Goal: Task Accomplishment & Management: Use online tool/utility

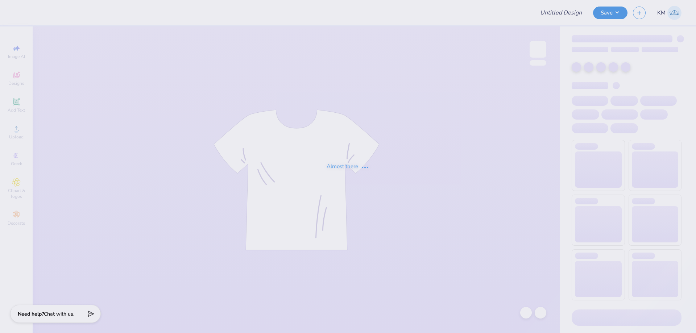
type input "ATO Fall Rush 2025"
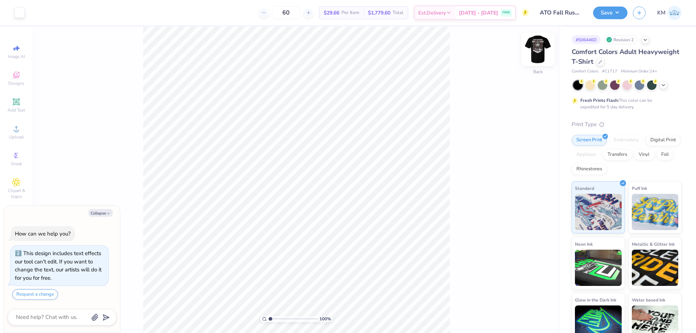
click at [532, 44] on img at bounding box center [538, 49] width 29 height 29
click at [16, 127] on icon at bounding box center [16, 128] width 5 height 5
click at [18, 131] on icon at bounding box center [16, 128] width 5 height 5
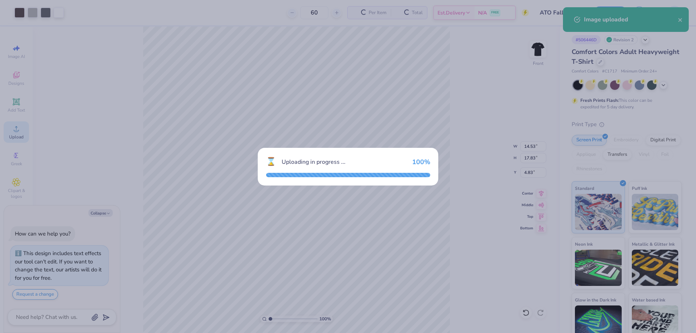
type textarea "x"
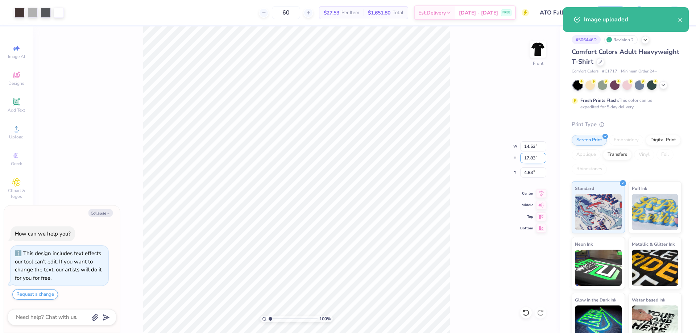
click at [530, 159] on input "17.83" at bounding box center [533, 158] width 26 height 10
type input "3"
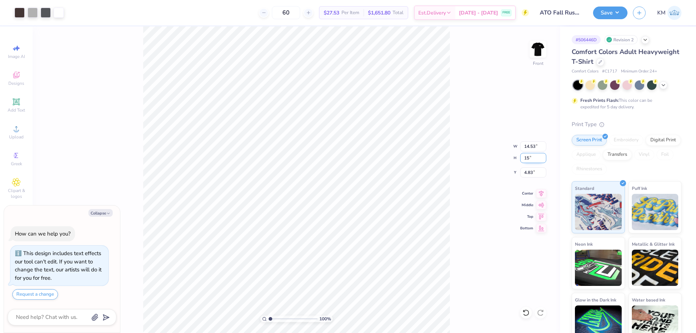
type input "15"
type textarea "x"
type input "12.23"
type input "15.00"
click at [529, 173] on input "6.25" at bounding box center [533, 173] width 26 height 10
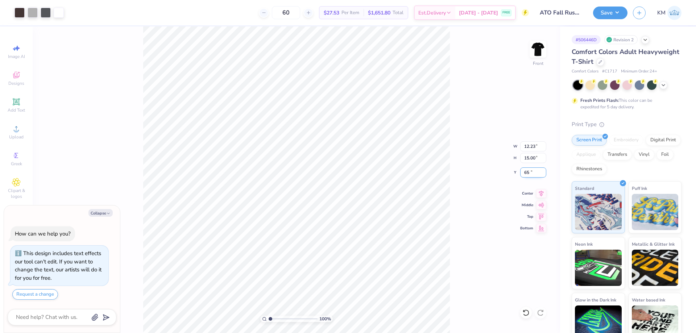
type input "6"
type input "3"
type textarea "x"
type input "3.00"
click at [539, 54] on img at bounding box center [538, 49] width 29 height 29
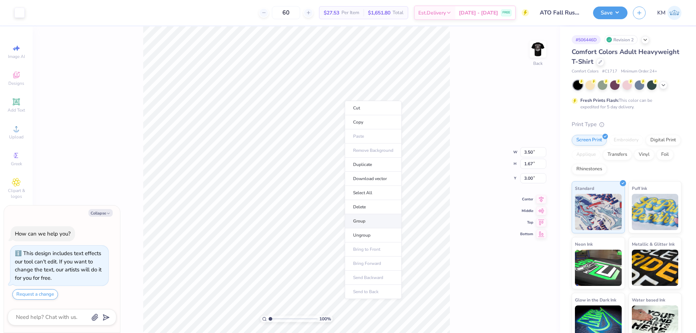
click at [364, 220] on li "Group" at bounding box center [373, 221] width 57 height 14
click at [467, 100] on div "100 % Back W 3.50 3.50 " H 1.67 1.67 " Y 3.00 3.00 " Center Middle Top Bottom" at bounding box center [297, 179] width 528 height 307
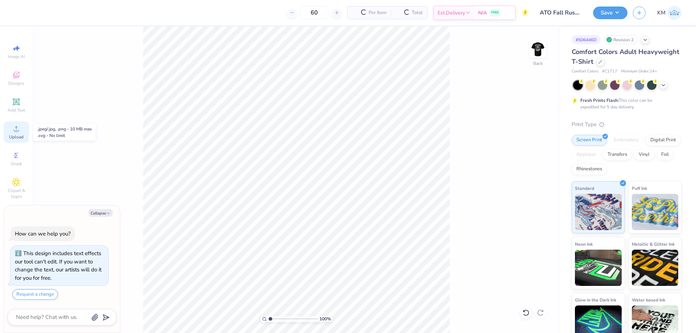
click at [18, 131] on icon at bounding box center [16, 128] width 5 height 5
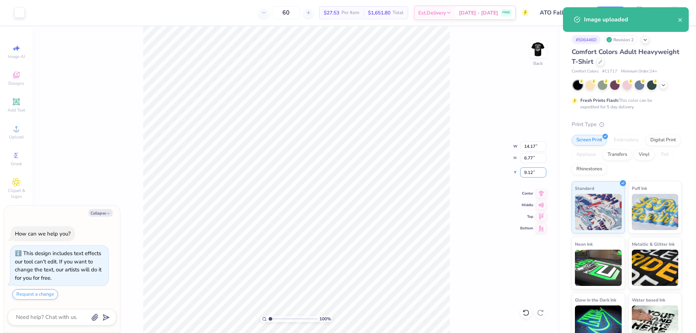
drag, startPoint x: 534, startPoint y: 171, endPoint x: 501, endPoint y: 175, distance: 33.6
click at [510, 174] on div "100 % Back W 14.17 14.17 " H 6.77 6.77 " Y 9.12 9.12 " Center Middle Top Bottom" at bounding box center [297, 179] width 528 height 307
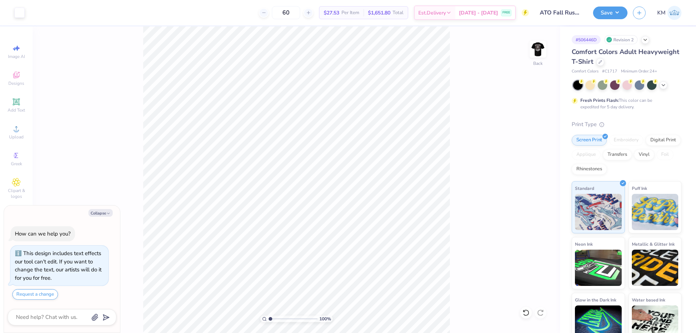
type textarea "x"
click at [525, 170] on input "9.12" at bounding box center [533, 173] width 26 height 10
type input "2"
type input "3"
type textarea "x"
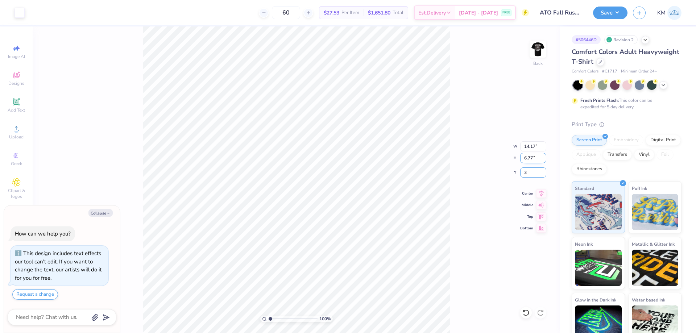
type input "3.00"
click at [525, 147] on input "14.17" at bounding box center [533, 146] width 26 height 10
type input "7"
type input "3.5"
type textarea "x"
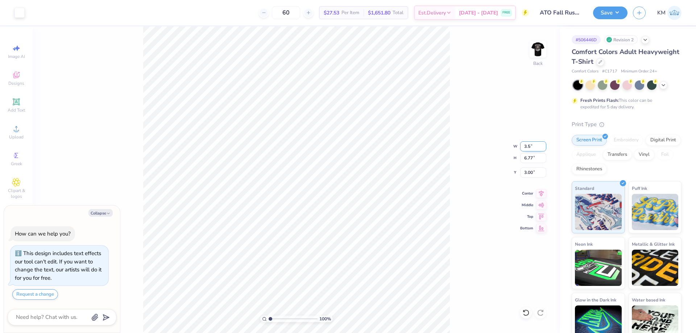
type input "3.50"
type input "1.67"
type input "5.55"
type textarea "x"
click at [535, 173] on input "5.55" at bounding box center [533, 173] width 26 height 10
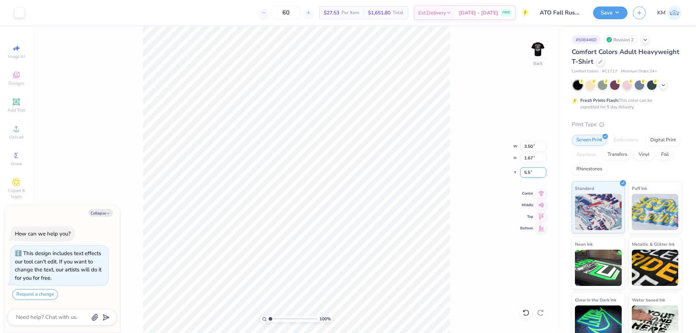
type input "5"
type input "3"
type textarea "x"
type input "3.00"
click at [541, 53] on img at bounding box center [538, 49] width 29 height 29
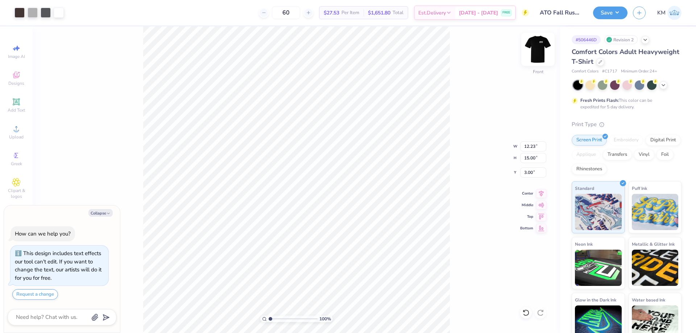
click at [539, 45] on img at bounding box center [538, 49] width 29 height 29
type textarea "x"
